Goal: Check status: Check status

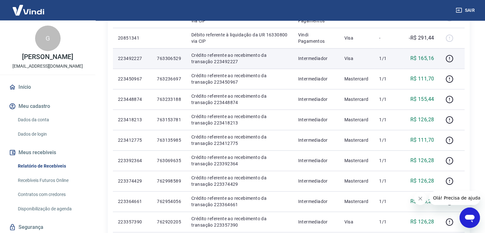
scroll to position [347, 0]
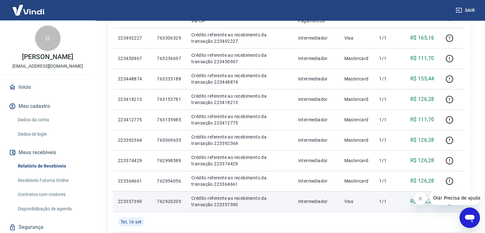
click at [169, 202] on p "762920205" at bounding box center [169, 201] width 24 height 6
copy p "762920205"
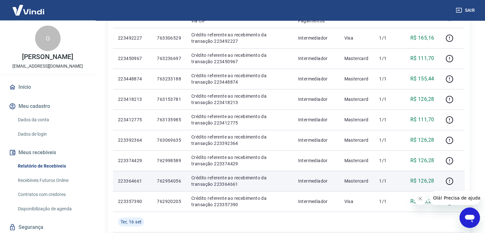
click at [168, 177] on p "762954056" at bounding box center [169, 180] width 24 height 6
copy p "762954056"
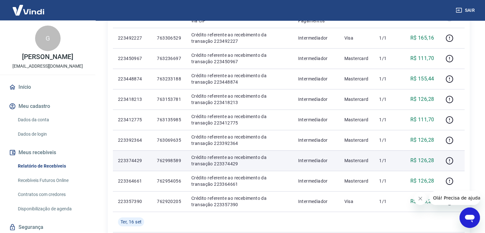
click at [169, 162] on p "762998589" at bounding box center [169, 160] width 24 height 6
copy p "762998589"
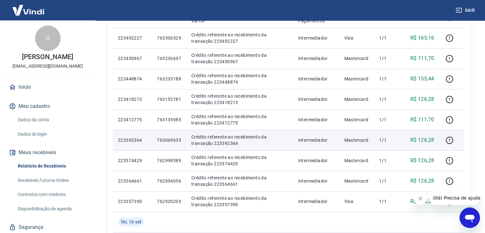
click at [169, 141] on p "763069635" at bounding box center [169, 140] width 24 height 6
copy p "763069635"
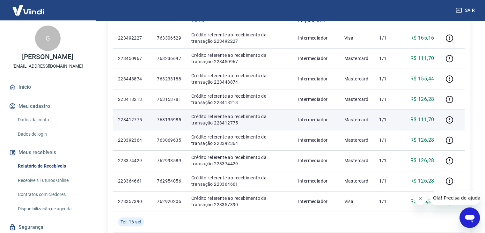
click at [168, 120] on p "763135985" at bounding box center [169, 119] width 24 height 6
copy p "763135985"
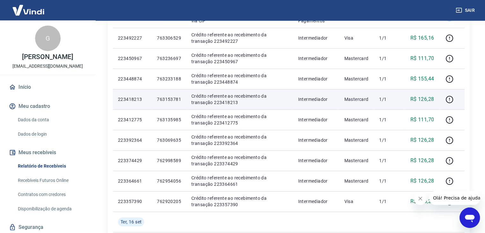
click at [170, 96] on p "763153781" at bounding box center [169, 99] width 24 height 6
copy p "763153781"
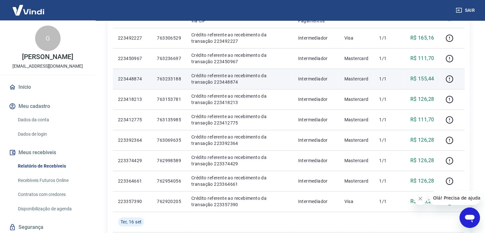
click at [165, 80] on p "763233188" at bounding box center [169, 79] width 24 height 6
copy p "763233188"
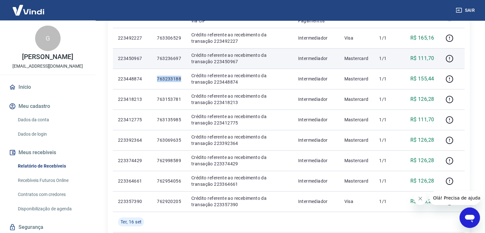
click at [170, 58] on p "763236697" at bounding box center [169, 58] width 24 height 6
copy p "763236697"
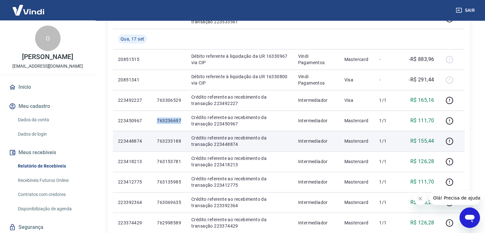
scroll to position [285, 0]
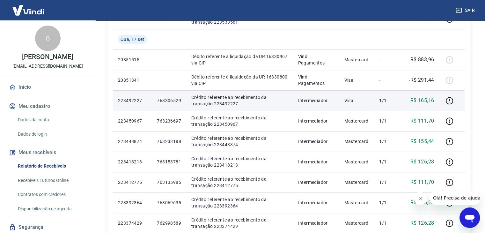
click at [171, 100] on p "763306529" at bounding box center [169, 100] width 24 height 6
copy p "763306529"
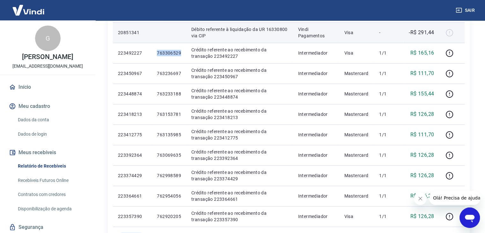
scroll to position [331, 0]
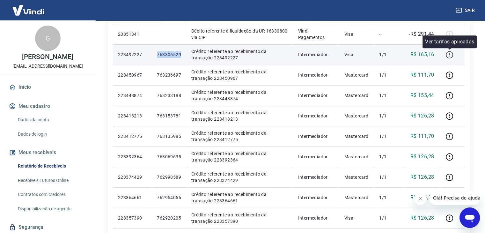
click at [449, 54] on icon "button" at bounding box center [449, 55] width 8 height 8
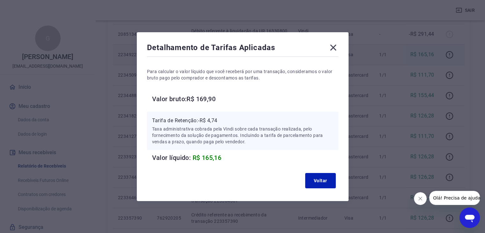
click at [336, 45] on icon at bounding box center [333, 47] width 6 height 6
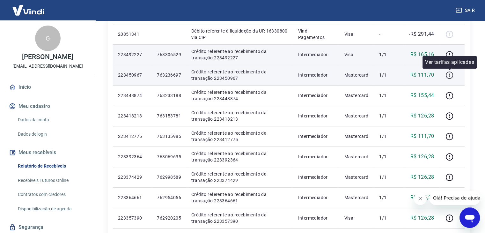
click at [447, 74] on icon "button" at bounding box center [449, 75] width 8 height 8
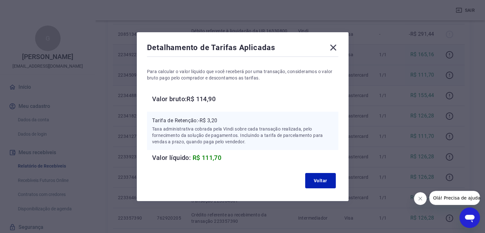
click at [336, 47] on icon at bounding box center [333, 47] width 6 height 6
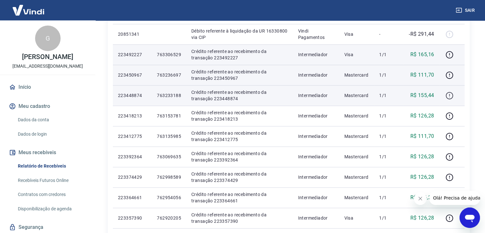
click at [447, 94] on icon "button" at bounding box center [449, 95] width 8 height 8
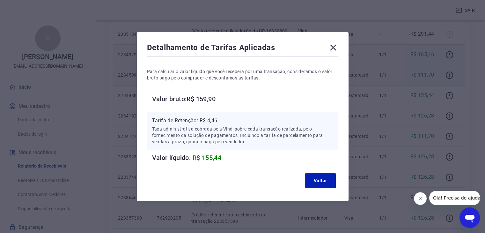
click at [335, 45] on icon at bounding box center [333, 47] width 10 height 10
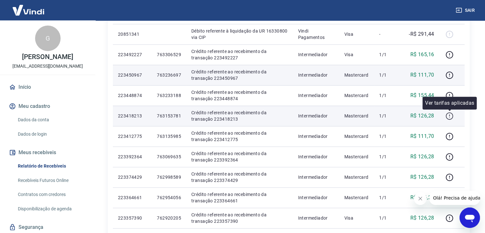
click at [448, 114] on icon "button" at bounding box center [449, 116] width 8 height 8
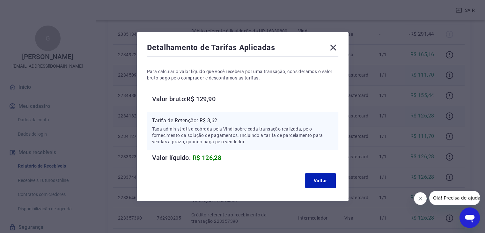
click at [334, 47] on icon at bounding box center [333, 47] width 10 height 10
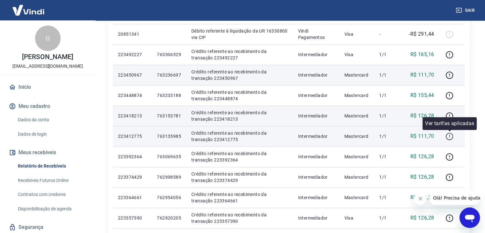
click at [448, 135] on icon "button" at bounding box center [449, 136] width 8 height 8
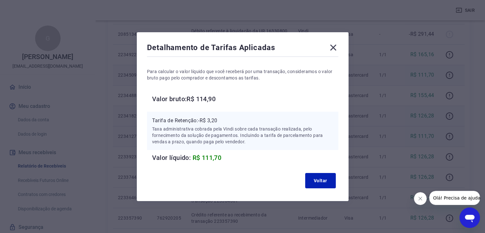
click at [334, 48] on icon at bounding box center [333, 47] width 6 height 6
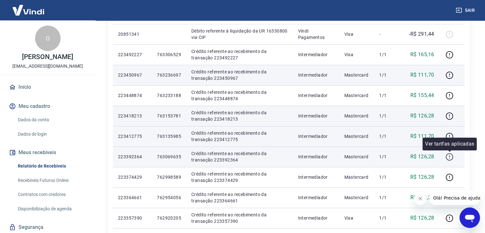
click at [450, 158] on icon "button" at bounding box center [449, 157] width 8 height 8
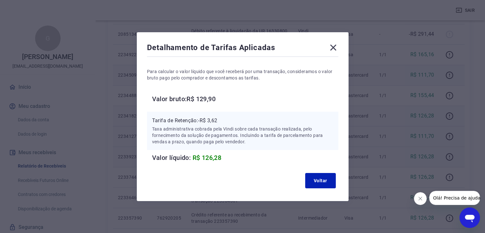
click at [336, 45] on icon at bounding box center [333, 47] width 10 height 10
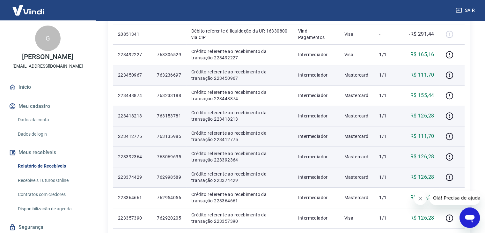
click at [359, 178] on p "Mastercard" at bounding box center [356, 177] width 25 height 6
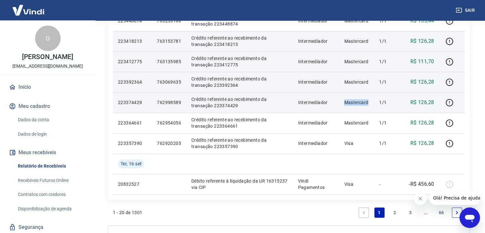
scroll to position [405, 0]
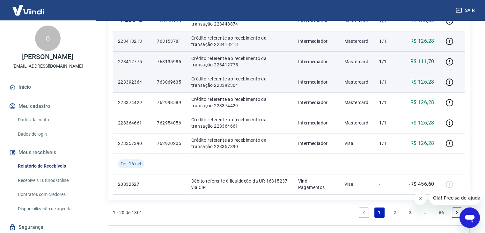
click at [416, 40] on p "R$ 126,28" at bounding box center [422, 41] width 24 height 8
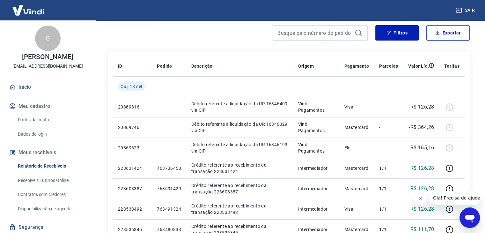
scroll to position [0, 0]
